Goal: Information Seeking & Learning: Find specific fact

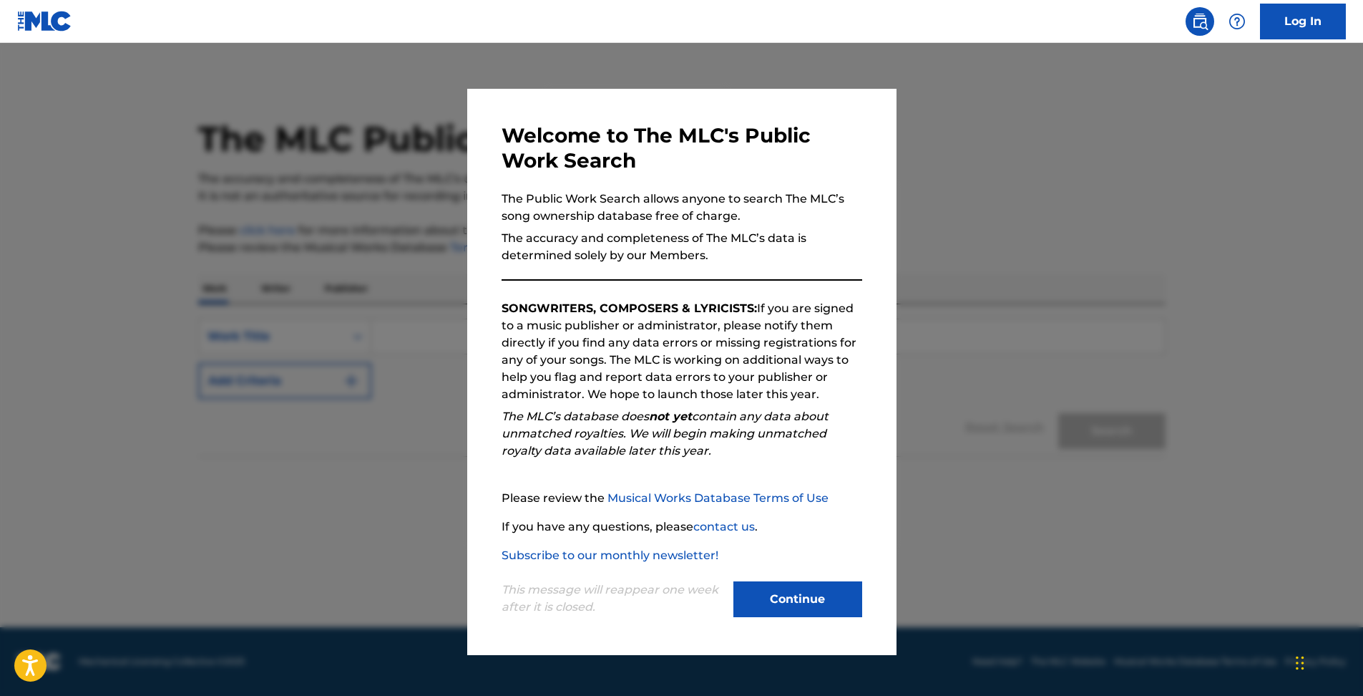
click at [827, 588] on button "Continue" at bounding box center [798, 599] width 129 height 36
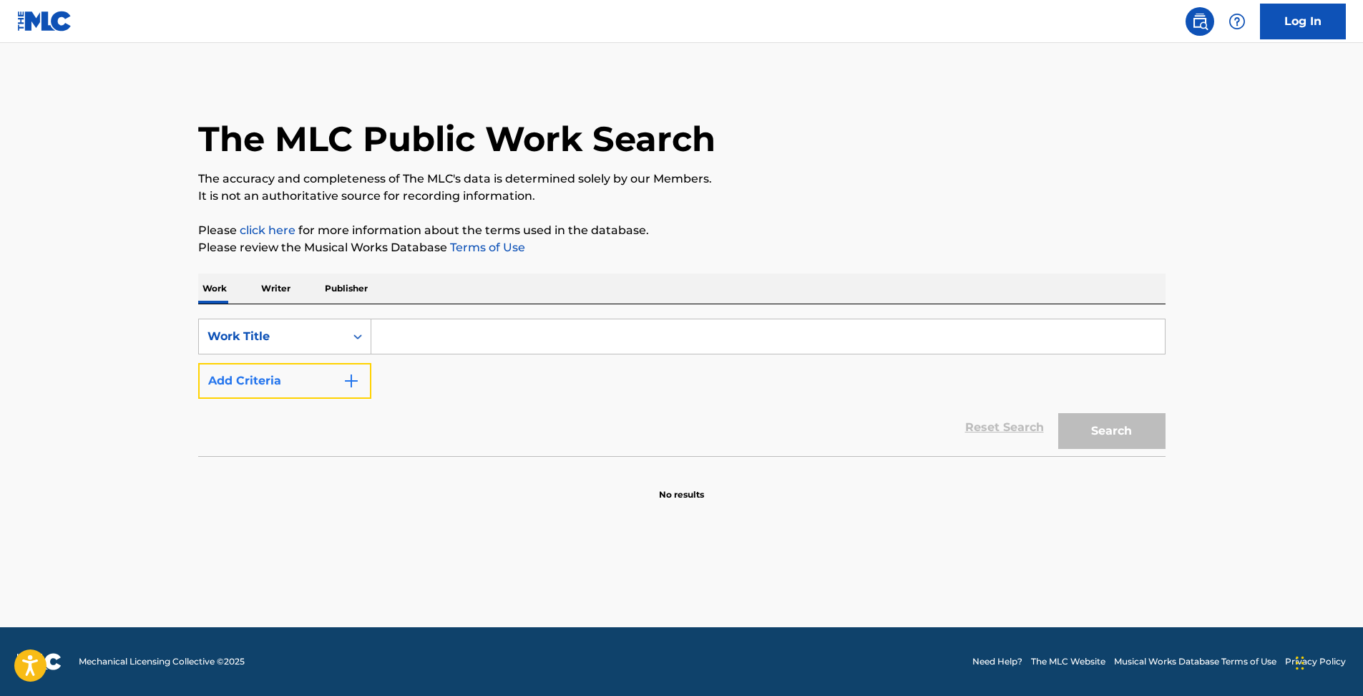
click at [286, 365] on button "Add Criteria" at bounding box center [284, 381] width 173 height 36
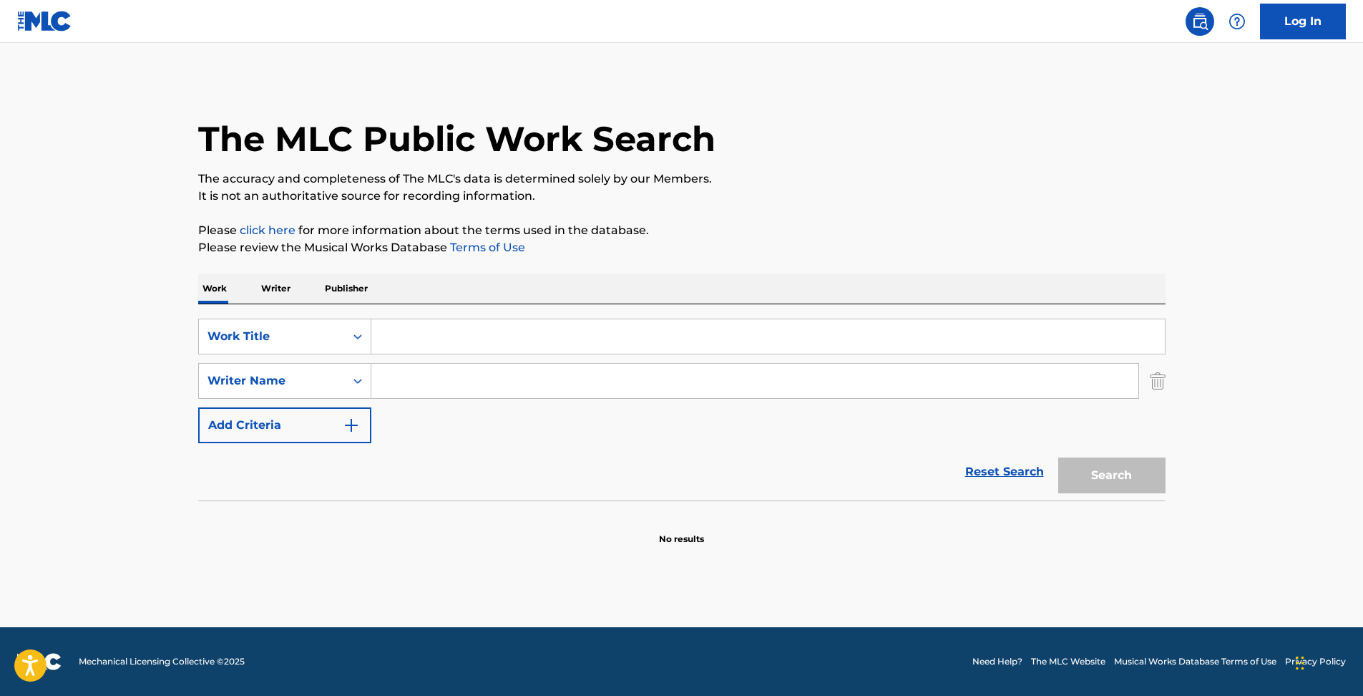
click at [439, 348] on input "Search Form" at bounding box center [768, 336] width 794 height 34
type input "good day"
type input "[PERSON_NAME]"
click at [1059, 457] on button "Search" at bounding box center [1112, 475] width 107 height 36
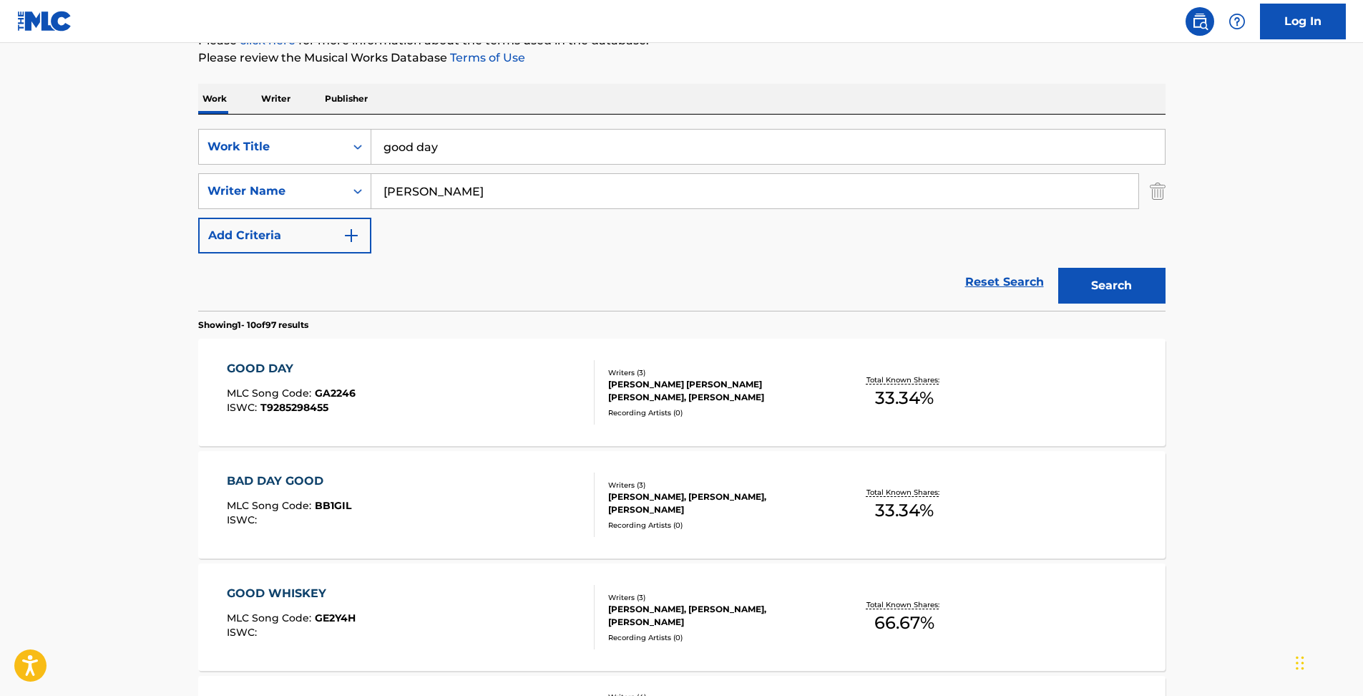
scroll to position [286, 0]
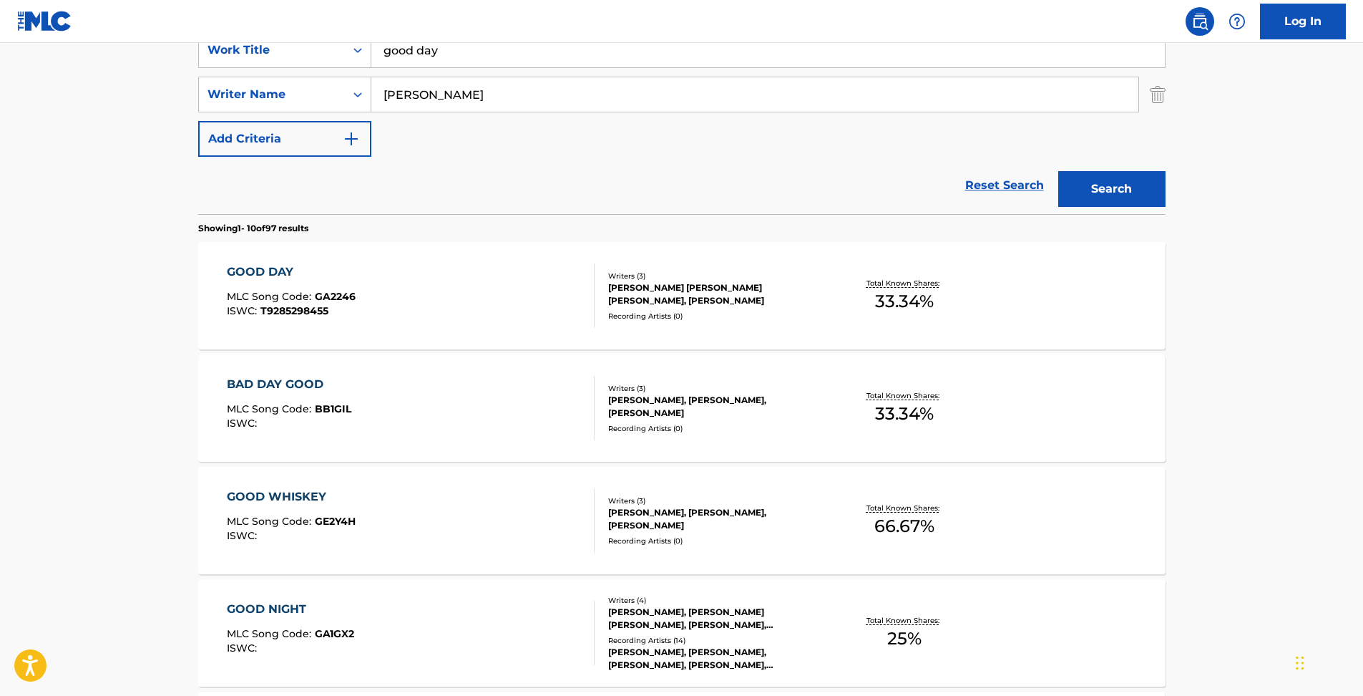
click at [515, 295] on div "GOOD DAY MLC Song Code : GA2246 ISWC : T9285298455" at bounding box center [411, 295] width 368 height 64
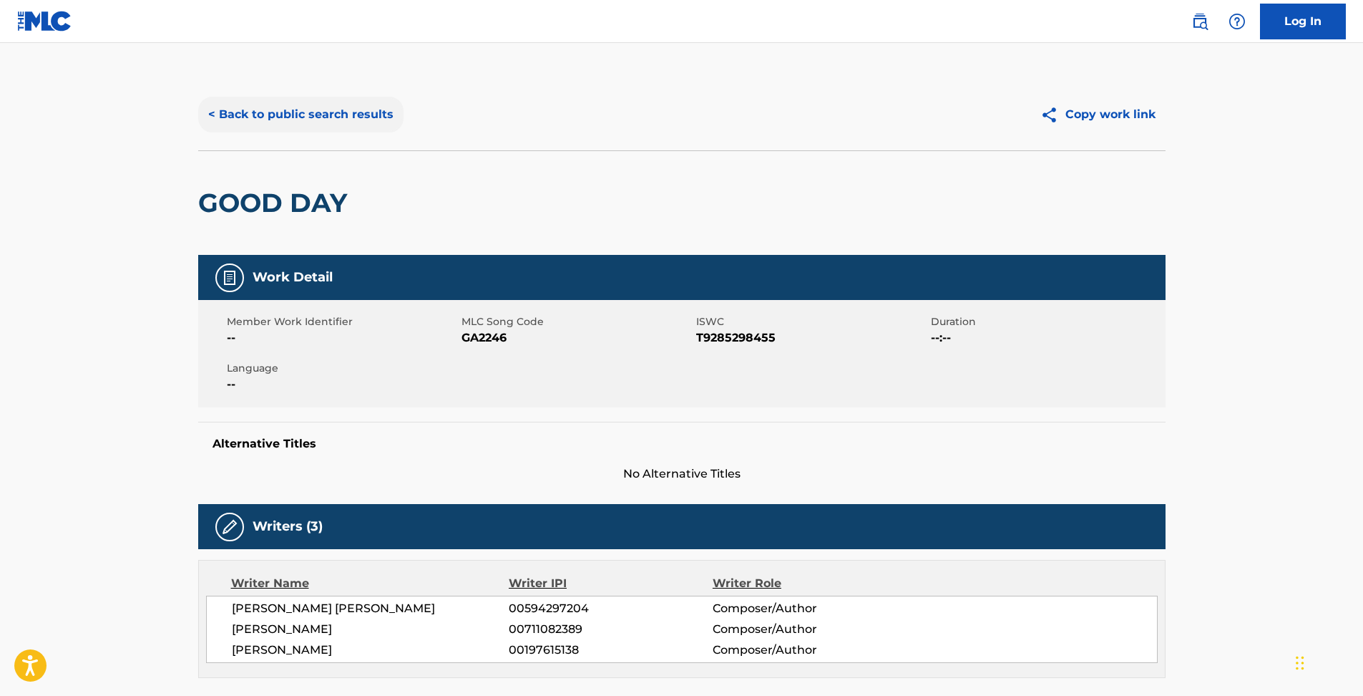
click at [260, 122] on button "< Back to public search results" at bounding box center [300, 115] width 205 height 36
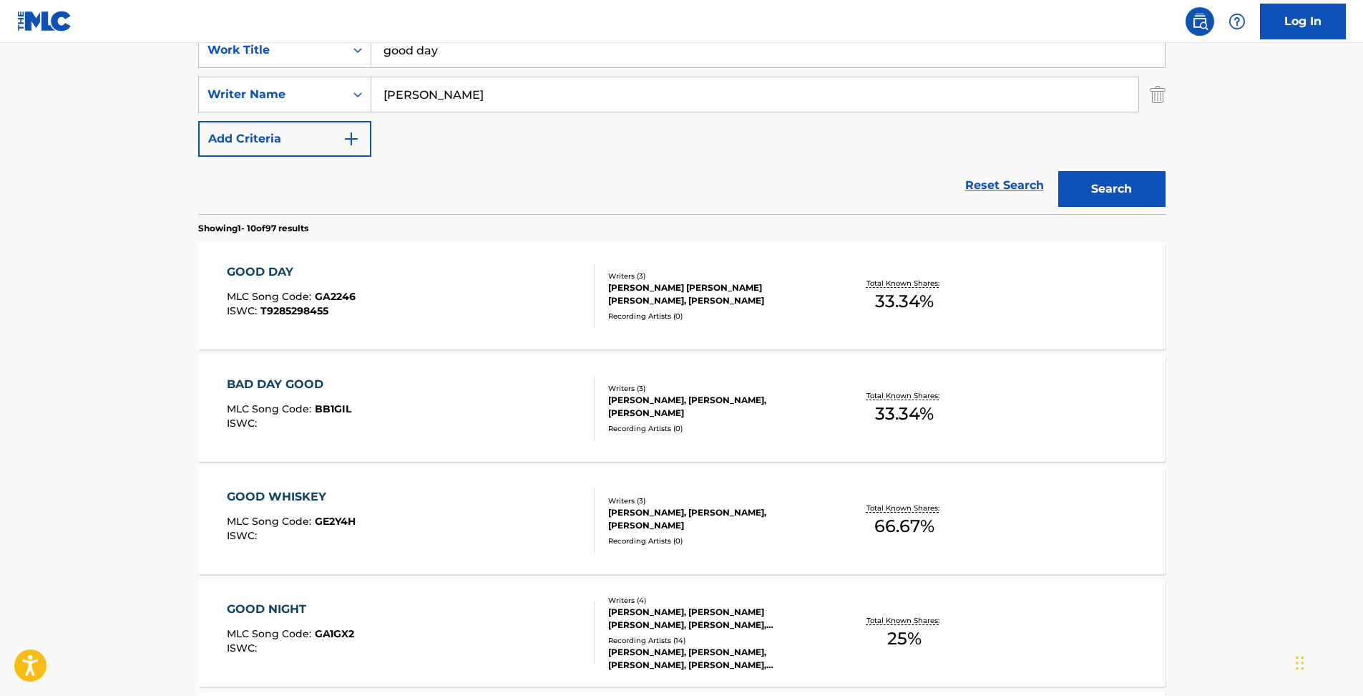
click at [591, 67] on div "good day" at bounding box center [768, 50] width 794 height 36
click at [595, 57] on input "good day" at bounding box center [768, 50] width 794 height 34
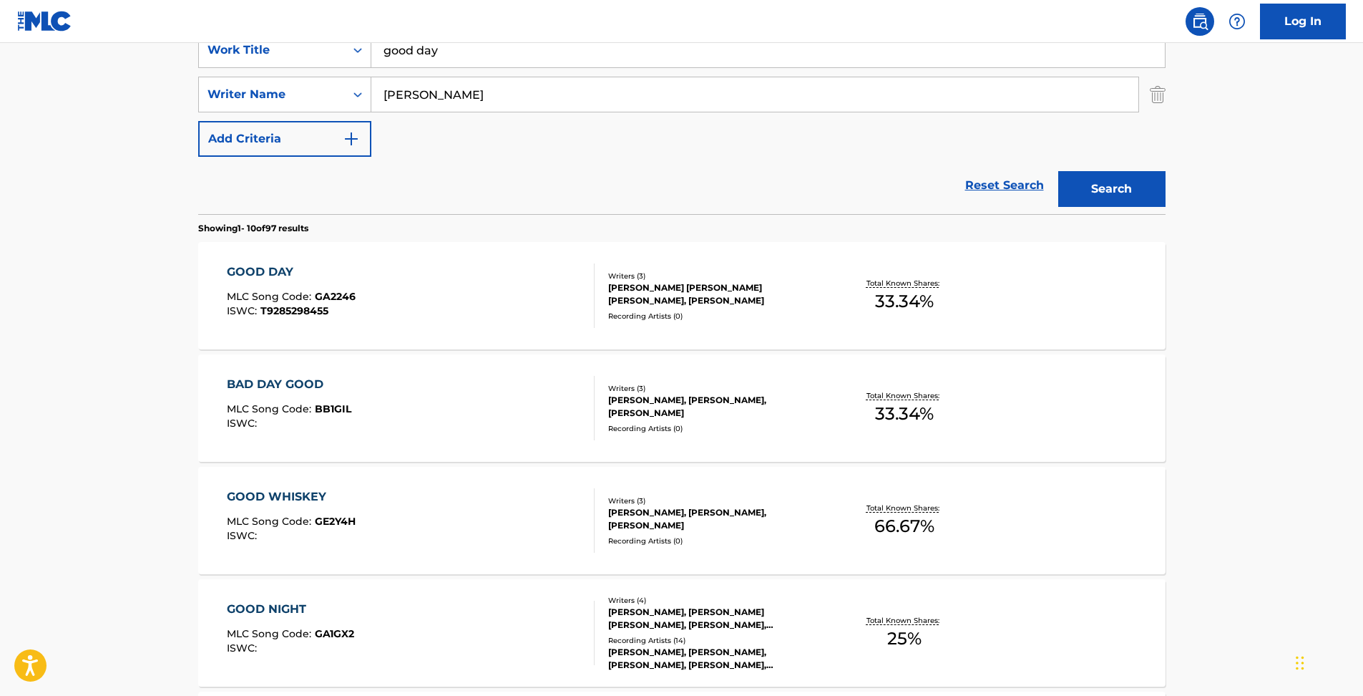
click at [595, 57] on input "good day" at bounding box center [768, 50] width 794 height 34
click at [1059, 171] on button "Search" at bounding box center [1112, 189] width 107 height 36
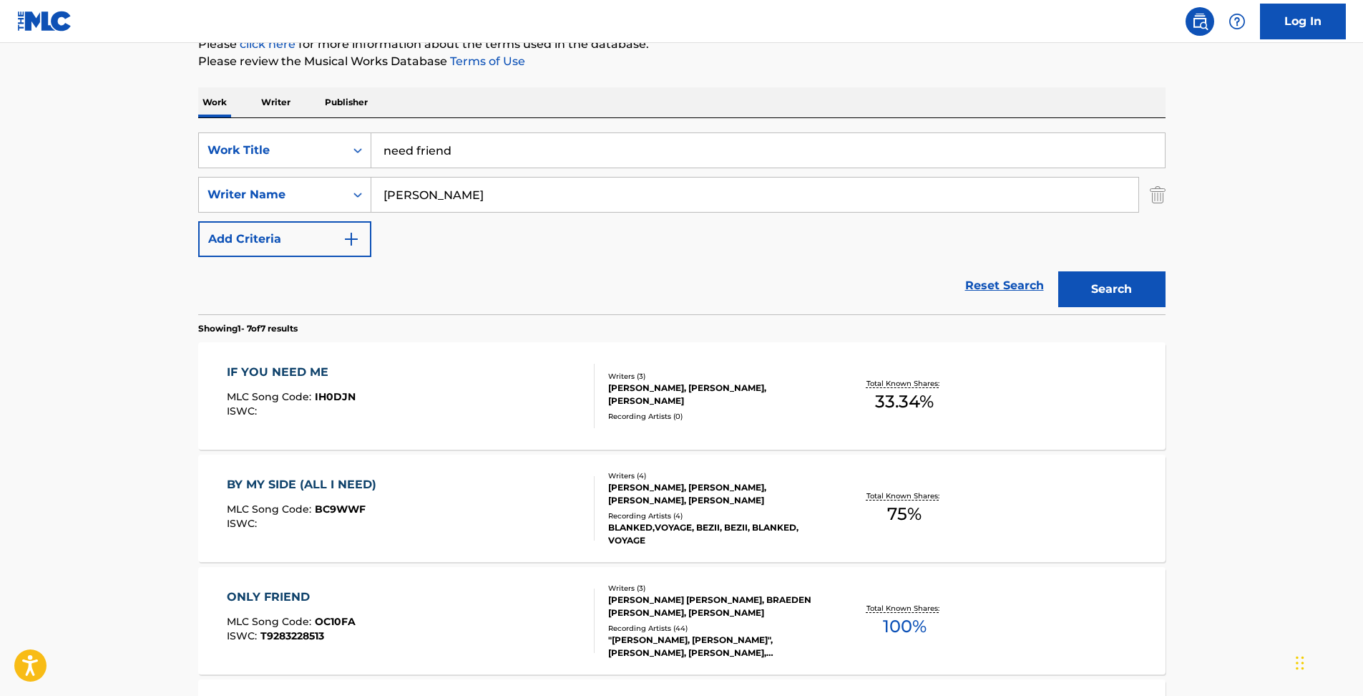
scroll to position [185, 0]
drag, startPoint x: 616, startPoint y: 123, endPoint x: 595, endPoint y: 151, distance: 35.2
click at [616, 124] on div "SearchWithCriteria86a86dee-2fbf-45e1-ac2a-7c1dac2329b6 Work Title need friend S…" at bounding box center [682, 218] width 968 height 196
click at [594, 151] on input "need friend" at bounding box center [768, 152] width 794 height 34
type input "smile on me"
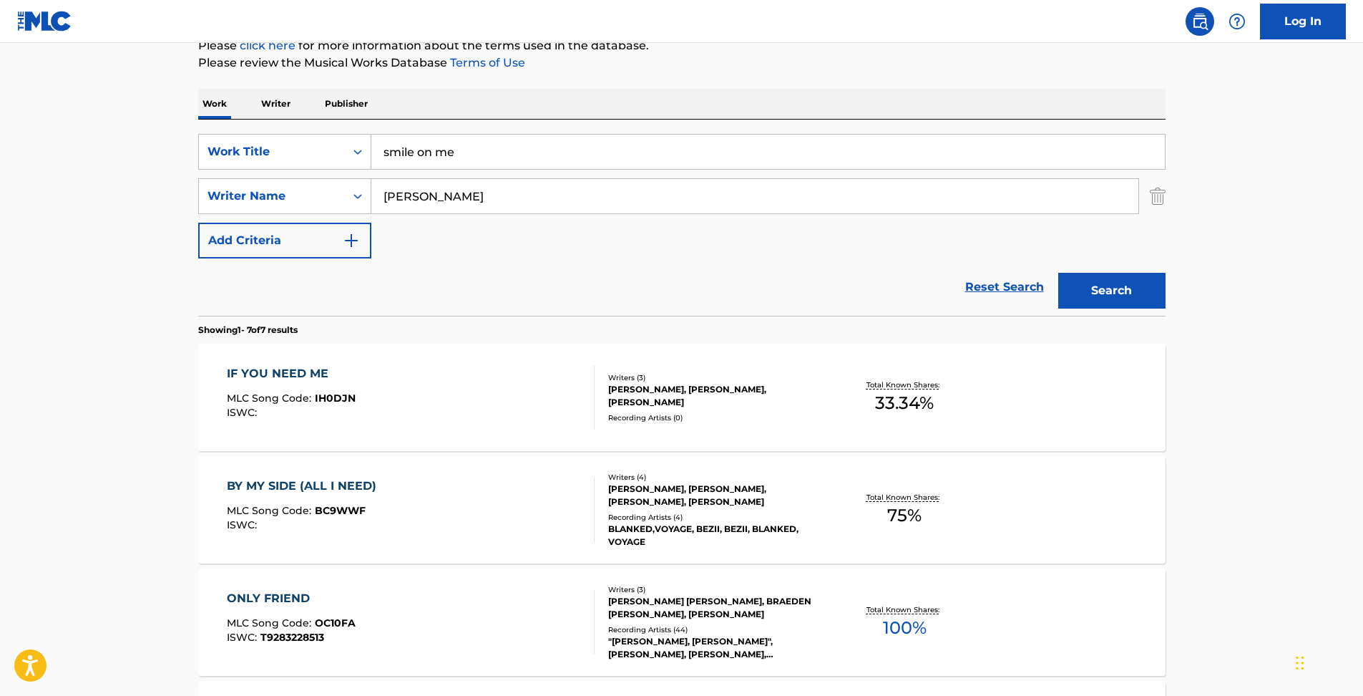
click at [1059, 273] on button "Search" at bounding box center [1112, 291] width 107 height 36
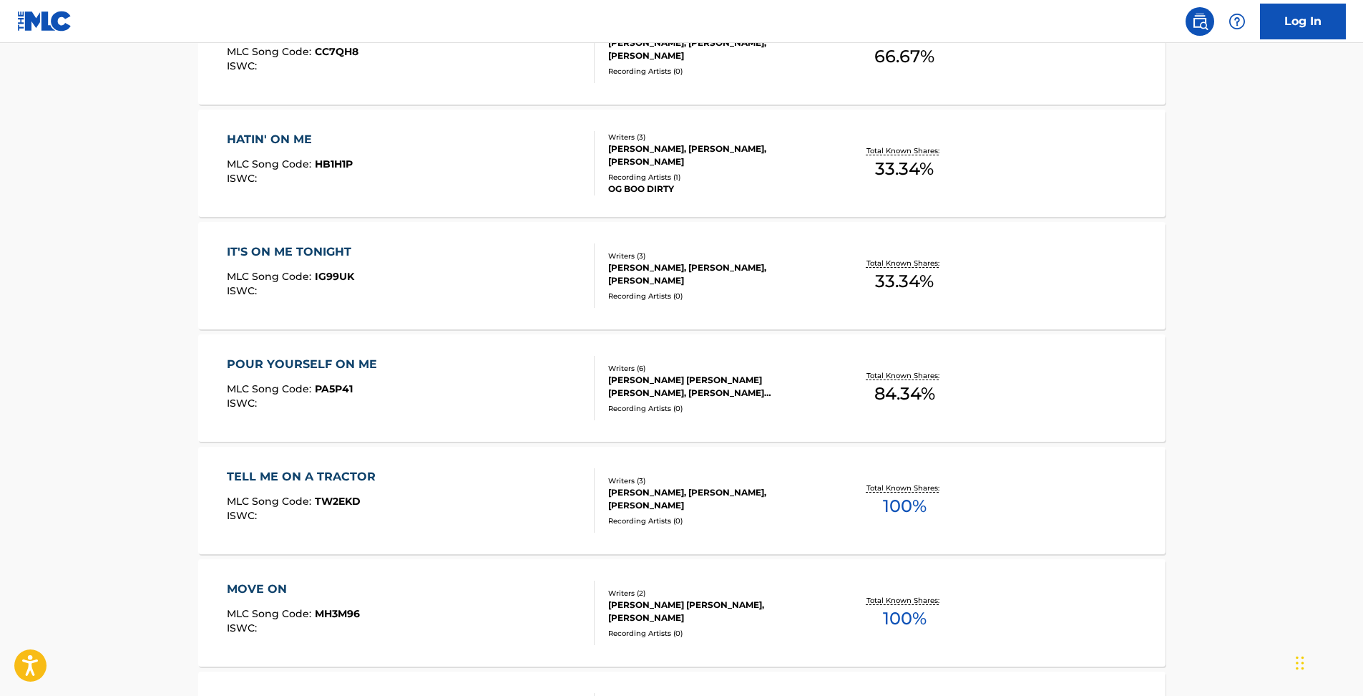
scroll to position [644, 0]
